Goal: Find specific page/section: Find specific page/section

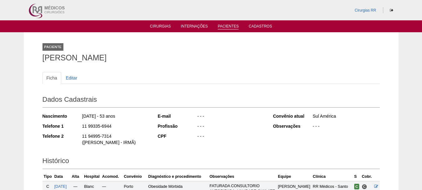
click at [228, 27] on link "Pacientes" at bounding box center [228, 26] width 21 height 5
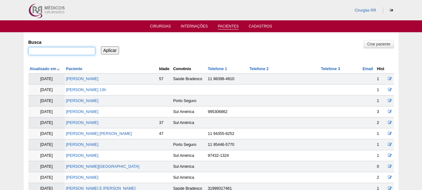
click at [83, 51] on input "Busca" at bounding box center [61, 51] width 67 height 8
paste input "IONARA CARVALHO CRUZ"
type input "IONARA CARVALHO CRUZ"
click at [107, 52] on input "Aplicar" at bounding box center [110, 50] width 18 height 8
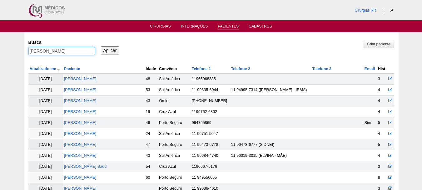
click at [88, 52] on input "IONARA CARVALHO CRUZ" at bounding box center [61, 51] width 67 height 8
type input "IONARA"
click at [101, 46] on input "Aplicar" at bounding box center [110, 50] width 18 height 8
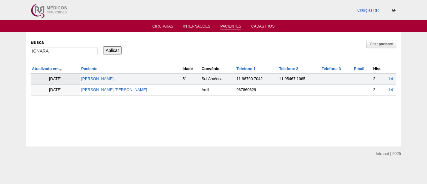
click at [115, 76] on td "[PERSON_NAME]" at bounding box center [130, 78] width 101 height 11
click at [114, 78] on link "[PERSON_NAME]" at bounding box center [97, 79] width 32 height 4
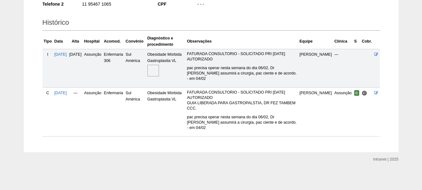
scroll to position [142, 0]
